Goal: Find specific page/section: Find specific page/section

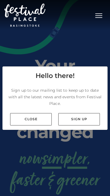
click at [41, 121] on link "Close" at bounding box center [31, 119] width 42 height 12
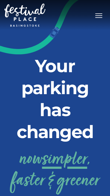
click at [99, 19] on button "Toggle navigation" at bounding box center [99, 15] width 14 height 8
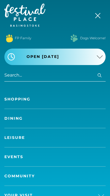
click at [13, 120] on link "Dining" at bounding box center [54, 118] width 101 height 19
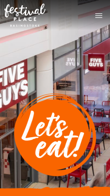
click at [99, 19] on button "Toggle navigation" at bounding box center [99, 15] width 14 height 8
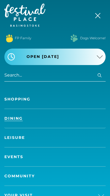
click at [9, 121] on link "Dining" at bounding box center [54, 118] width 101 height 19
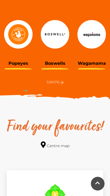
scroll to position [232, 0]
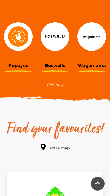
click at [58, 84] on p "Swipe" at bounding box center [55, 84] width 102 height 7
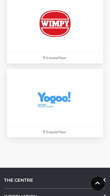
scroll to position [3585, 0]
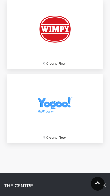
click at [59, 142] on p "Ground Floor" at bounding box center [55, 137] width 96 height 11
